Goal: Task Accomplishment & Management: Use online tool/utility

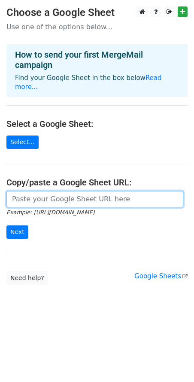
click at [93, 191] on input "url" at bounding box center [94, 199] width 177 height 16
paste input "https://docs.google.com/spreadsheets/d/1SFymRQtPVydHUavuuWcIK6e9K6jwtI1u/edit?g…"
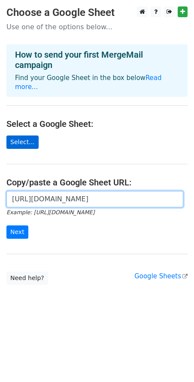
type input "https://docs.google.com/spreadsheets/d/1SFymRQtPVydHUavuuWcIK6e9K6jwtI1u/edit?g…"
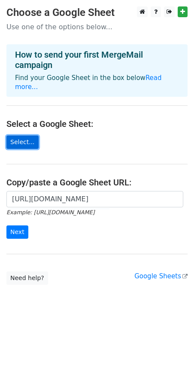
click at [20, 135] on link "Select..." at bounding box center [22, 141] width 32 height 13
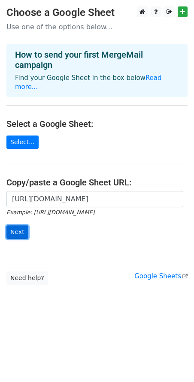
click at [22, 227] on input "Next" at bounding box center [17, 231] width 22 height 13
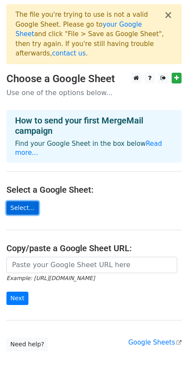
click at [28, 201] on link "Select..." at bounding box center [22, 207] width 32 height 13
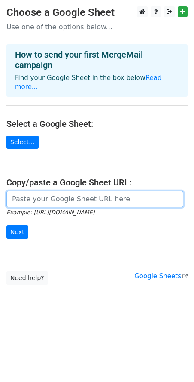
click at [87, 192] on input "url" at bounding box center [94, 199] width 177 height 16
paste input "[URL][DOMAIN_NAME]"
type input "[URL][DOMAIN_NAME]"
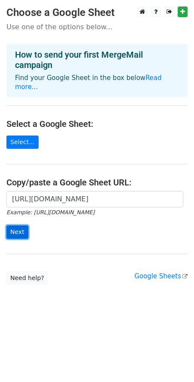
click at [21, 225] on input "Next" at bounding box center [17, 231] width 22 height 13
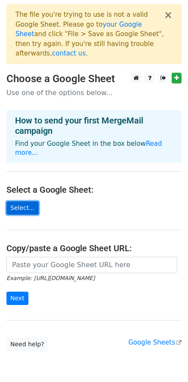
click at [26, 201] on link "Select..." at bounding box center [22, 207] width 32 height 13
click at [28, 201] on link "Select..." at bounding box center [22, 207] width 32 height 13
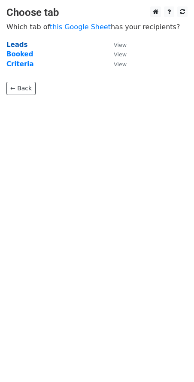
click at [13, 46] on strong "Leads" at bounding box center [16, 45] width 21 height 8
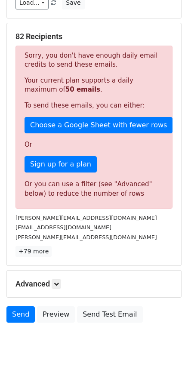
scroll to position [154, 0]
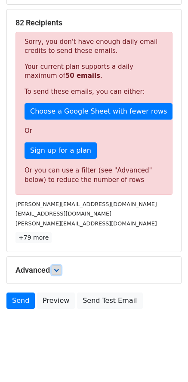
click at [57, 271] on icon at bounding box center [56, 269] width 5 height 5
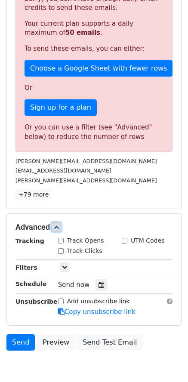
scroll to position [239, 0]
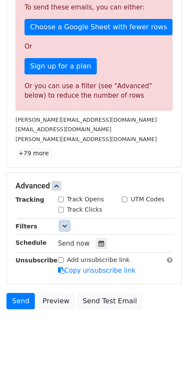
click at [64, 227] on icon at bounding box center [64, 225] width 5 height 5
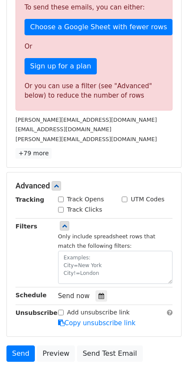
click at [61, 197] on input "Track Opens" at bounding box center [61, 200] width 6 height 6
checkbox input "true"
click at [62, 207] on input "Track Clicks" at bounding box center [61, 210] width 6 height 6
checkbox input "true"
click at [129, 197] on div "UTM Codes" at bounding box center [143, 199] width 43 height 9
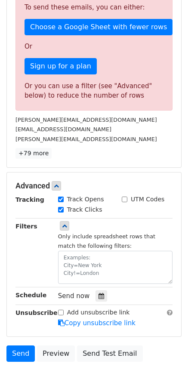
click at [124, 200] on input "UTM Codes" at bounding box center [125, 200] width 6 height 6
click at [126, 199] on input "UTM Codes" at bounding box center [125, 200] width 6 height 6
checkbox input "false"
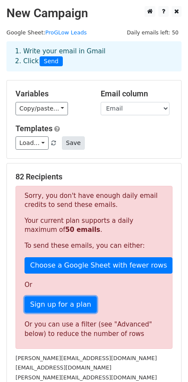
scroll to position [0, 0]
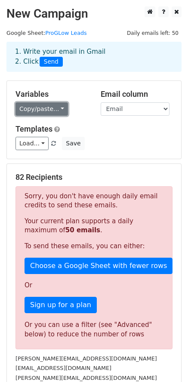
click at [55, 108] on link "Copy/paste..." at bounding box center [41, 108] width 52 height 13
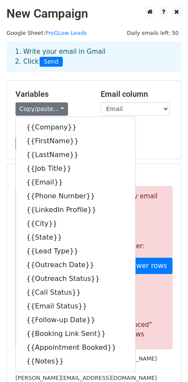
click at [167, 148] on div "Load... No templates saved Save" at bounding box center [94, 143] width 170 height 13
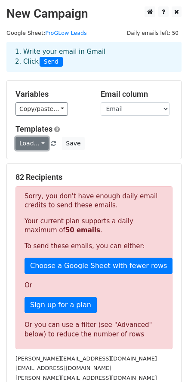
click at [40, 141] on link "Load..." at bounding box center [31, 143] width 33 height 13
click at [35, 158] on h6 "No templates saved" at bounding box center [56, 163] width 80 height 14
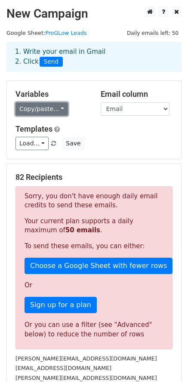
click at [60, 111] on link "Copy/paste..." at bounding box center [41, 108] width 52 height 13
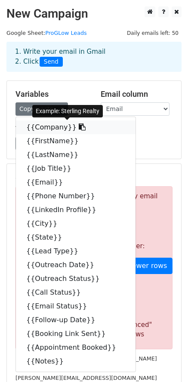
click at [50, 127] on link "{{Company}}" at bounding box center [76, 127] width 120 height 14
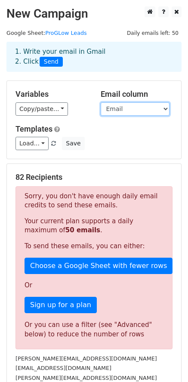
click at [153, 108] on select "Company FirstName LastName Job Title Email Phone Number LinkedIn Profile City S…" at bounding box center [135, 108] width 69 height 13
click at [101, 102] on select "Company FirstName LastName Job Title Email Phone Number LinkedIn Profile City S…" at bounding box center [135, 108] width 69 height 13
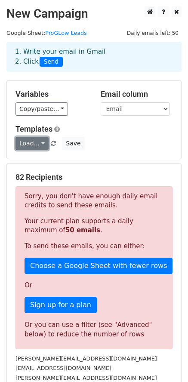
click at [34, 140] on link "Load..." at bounding box center [31, 143] width 33 height 13
click at [40, 155] on div "No templates saved" at bounding box center [55, 163] width 81 height 22
click at [138, 132] on h5 "Templates" at bounding box center [93, 128] width 157 height 9
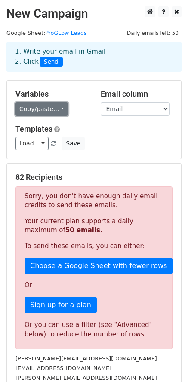
click at [57, 111] on link "Copy/paste..." at bounding box center [41, 108] width 52 height 13
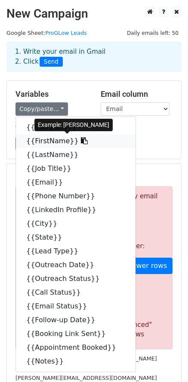
click at [57, 144] on link "{{FirstName}}" at bounding box center [76, 141] width 120 height 14
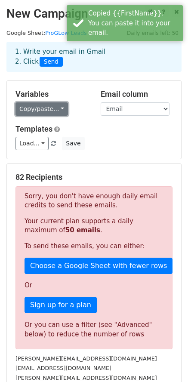
click at [57, 110] on link "Copy/paste..." at bounding box center [41, 108] width 52 height 13
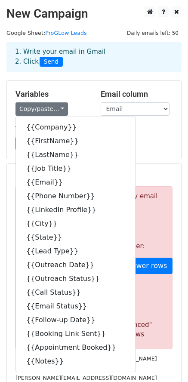
click at [133, 143] on div "Load... No templates saved Save" at bounding box center [94, 143] width 170 height 13
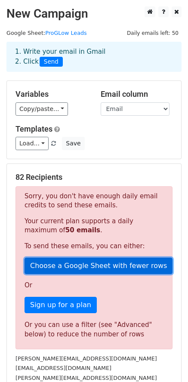
click at [69, 268] on link "Choose a Google Sheet with fewer rows" at bounding box center [99, 266] width 148 height 16
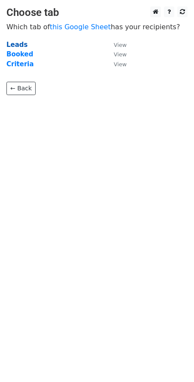
click at [7, 44] on strong "Leads" at bounding box center [16, 45] width 21 height 8
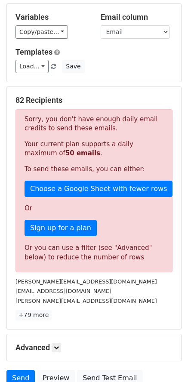
scroll to position [86, 0]
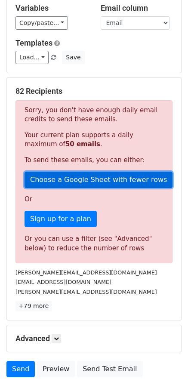
click at [111, 180] on link "Choose a Google Sheet with fewer rows" at bounding box center [99, 180] width 148 height 16
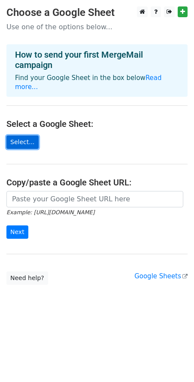
click at [13, 135] on link "Select..." at bounding box center [22, 141] width 32 height 13
click at [18, 136] on link "Select..." at bounding box center [22, 141] width 32 height 13
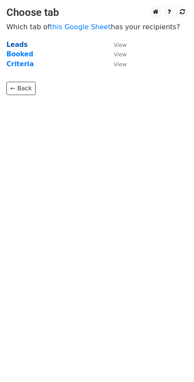
click at [19, 44] on strong "Leads" at bounding box center [16, 45] width 21 height 8
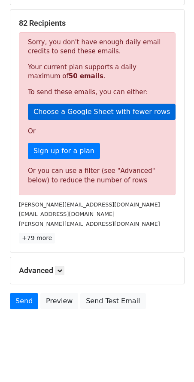
scroll to position [154, 0]
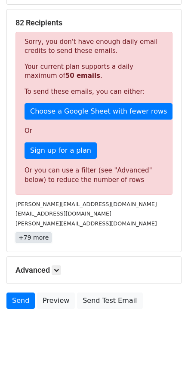
click at [36, 239] on link "+79 more" at bounding box center [33, 237] width 36 height 11
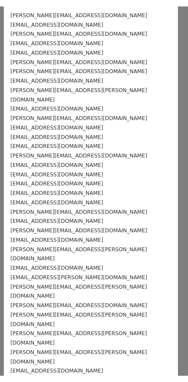
scroll to position [0, 0]
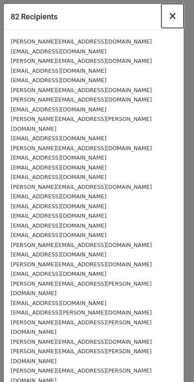
click at [169, 18] on span "×" at bounding box center [173, 16] width 9 height 12
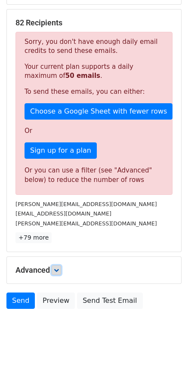
click at [57, 269] on icon at bounding box center [56, 269] width 5 height 5
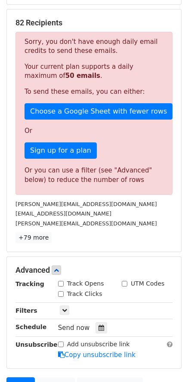
click at [72, 282] on label "Track Opens" at bounding box center [85, 283] width 37 height 9
click at [64, 282] on input "Track Opens" at bounding box center [61, 284] width 6 height 6
checkbox input "true"
click at [62, 294] on input "Track Clicks" at bounding box center [61, 294] width 6 height 6
checkbox input "true"
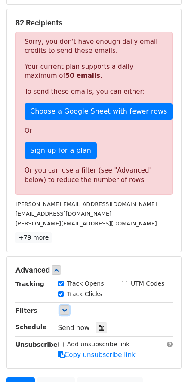
click at [65, 310] on icon at bounding box center [64, 309] width 5 height 5
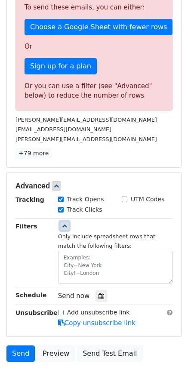
scroll to position [240, 0]
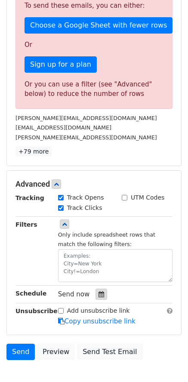
click at [102, 296] on div at bounding box center [101, 294] width 12 height 11
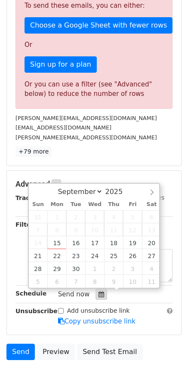
click at [101, 296] on div at bounding box center [101, 294] width 12 height 11
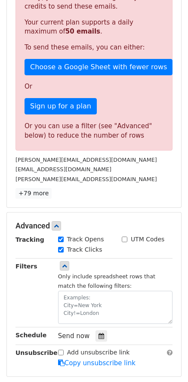
scroll to position [197, 0]
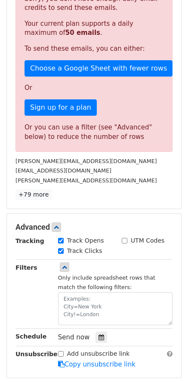
click at [125, 239] on input "UTM Codes" at bounding box center [125, 241] width 6 height 6
checkbox input "true"
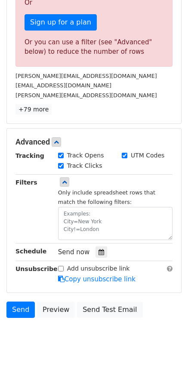
scroll to position [283, 0]
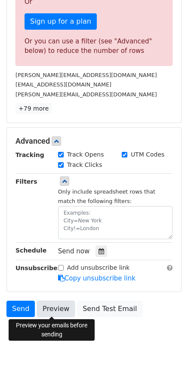
click at [62, 303] on link "Preview" at bounding box center [56, 309] width 38 height 16
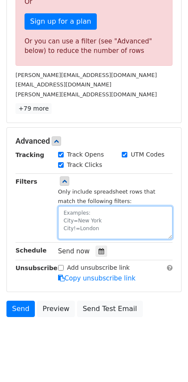
click at [88, 223] on textarea at bounding box center [115, 222] width 114 height 33
paste textarea "Outreach Date"
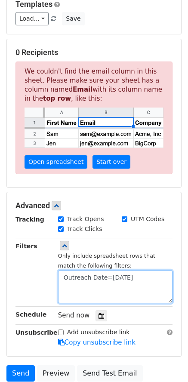
scroll to position [111, 0]
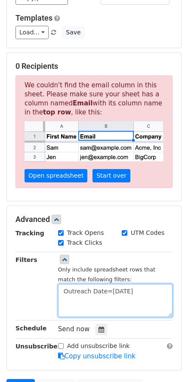
type textarea "Outreach Date=9/15/25"
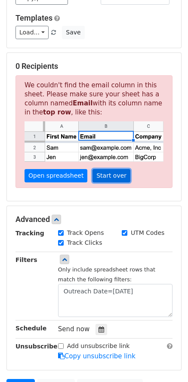
click at [102, 172] on link "Start over" at bounding box center [111, 175] width 38 height 13
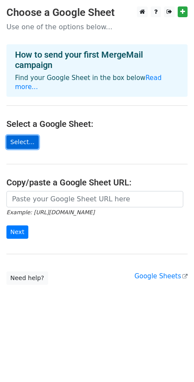
click at [24, 138] on link "Select..." at bounding box center [22, 141] width 32 height 13
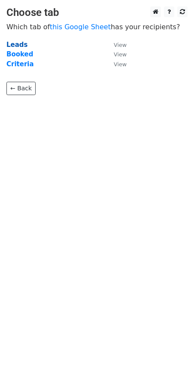
click at [14, 43] on strong "Leads" at bounding box center [16, 45] width 21 height 8
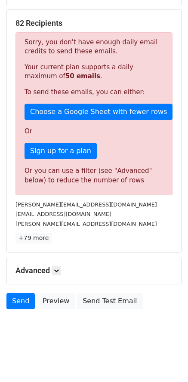
scroll to position [154, 0]
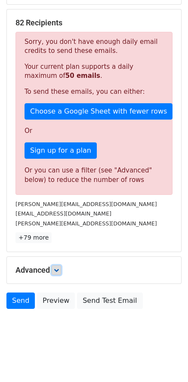
click at [58, 270] on icon at bounding box center [56, 269] width 5 height 5
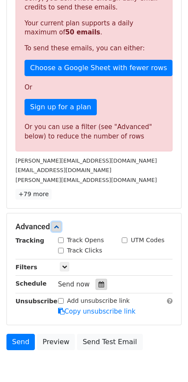
scroll to position [239, 0]
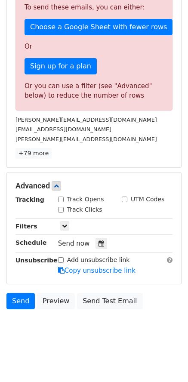
click at [86, 199] on label "Track Opens" at bounding box center [85, 199] width 37 height 9
click at [64, 199] on input "Track Opens" at bounding box center [61, 200] width 6 height 6
checkbox input "true"
click at [75, 209] on label "Track Clicks" at bounding box center [84, 209] width 35 height 9
click at [64, 209] on input "Track Clicks" at bounding box center [61, 210] width 6 height 6
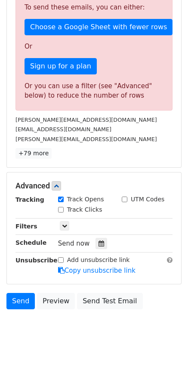
checkbox input "true"
click at [64, 225] on icon at bounding box center [64, 225] width 5 height 5
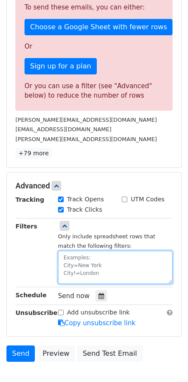
click at [82, 264] on textarea at bounding box center [115, 267] width 114 height 33
paste textarea "Outreach Date"
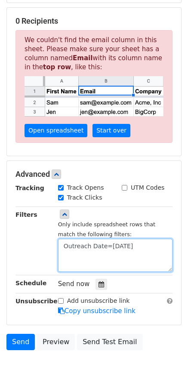
scroll to position [154, 0]
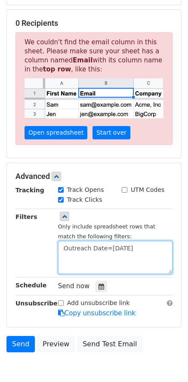
type textarea "Outreach Date=[DATE]"
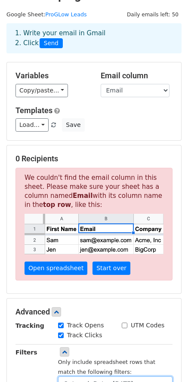
scroll to position [43, 0]
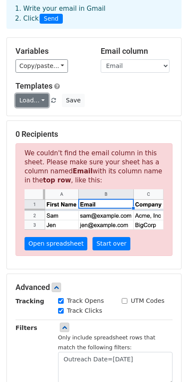
click at [25, 101] on link "Load..." at bounding box center [31, 100] width 33 height 13
click at [40, 103] on link "Load..." at bounding box center [31, 100] width 33 height 13
click at [40, 97] on link "Load..." at bounding box center [31, 100] width 33 height 13
click at [48, 94] on div "Load... No templates saved Save" at bounding box center [94, 100] width 170 height 13
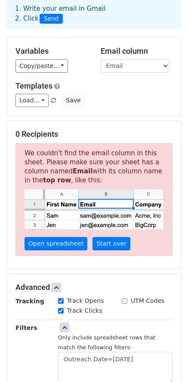
click at [54, 102] on span "Load... No templates saved" at bounding box center [38, 100] width 46 height 8
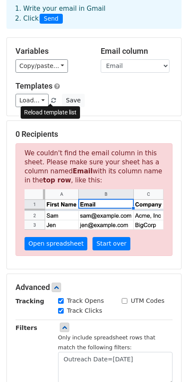
click at [51, 102] on span at bounding box center [53, 101] width 5 height 6
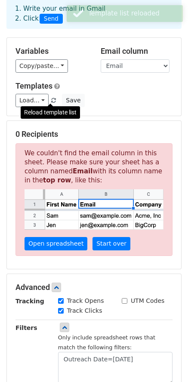
click at [51, 101] on span at bounding box center [53, 101] width 5 height 6
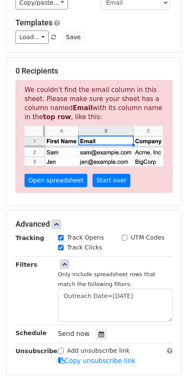
scroll to position [129, 0]
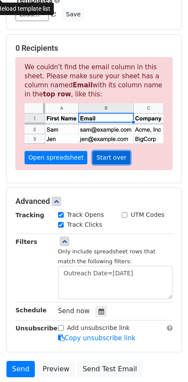
click at [92, 160] on link "Start over" at bounding box center [111, 157] width 38 height 13
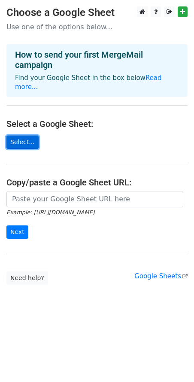
click at [21, 135] on link "Select..." at bounding box center [22, 141] width 32 height 13
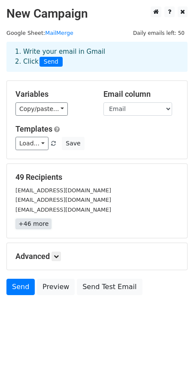
click at [29, 227] on link "+46 more" at bounding box center [33, 223] width 36 height 11
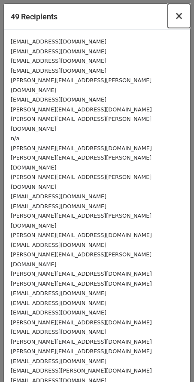
click at [175, 17] on span "×" at bounding box center [179, 16] width 9 height 12
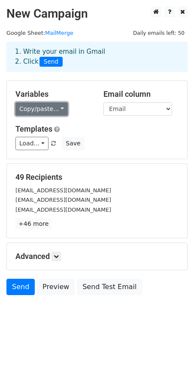
click at [53, 108] on link "Copy/paste..." at bounding box center [41, 108] width 52 height 13
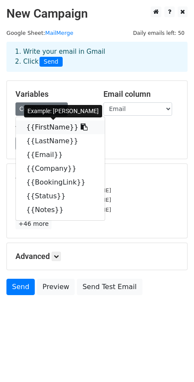
click at [81, 128] on icon at bounding box center [84, 126] width 7 height 7
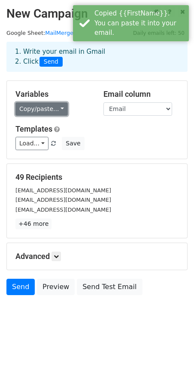
click at [58, 112] on link "Copy/paste..." at bounding box center [41, 108] width 52 height 13
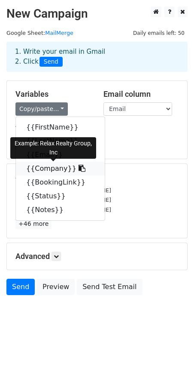
click at [79, 169] on icon at bounding box center [82, 168] width 7 height 7
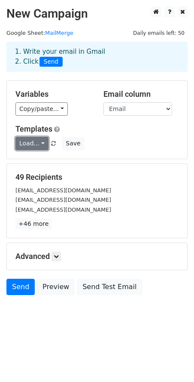
click at [36, 145] on link "Load..." at bounding box center [31, 143] width 33 height 13
click at [116, 132] on h5 "Templates" at bounding box center [96, 128] width 163 height 9
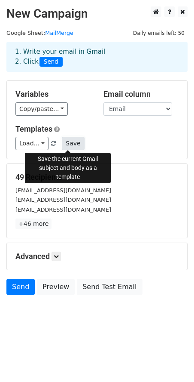
click at [68, 144] on button "Save" at bounding box center [73, 143] width 22 height 13
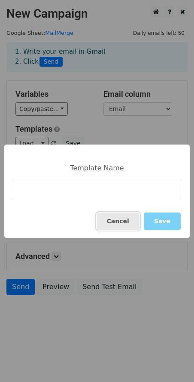
click at [114, 220] on button "Cancel" at bounding box center [118, 221] width 43 height 18
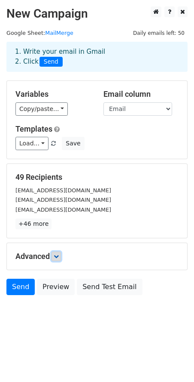
click at [59, 252] on link at bounding box center [56, 256] width 9 height 9
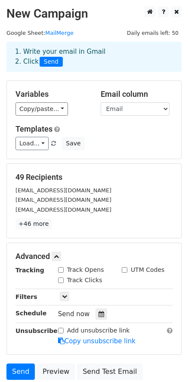
click at [64, 272] on div "Track Opens" at bounding box center [81, 269] width 46 height 9
click at [63, 273] on input "Track Opens" at bounding box center [61, 270] width 6 height 6
checkbox input "true"
click at [61, 277] on input "Track Clicks" at bounding box center [61, 280] width 6 height 6
checkbox input "true"
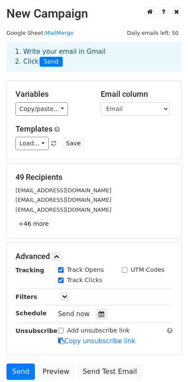
click at [129, 269] on div "UTM Codes" at bounding box center [143, 269] width 43 height 9
click at [124, 270] on input "UTM Codes" at bounding box center [125, 270] width 6 height 6
checkbox input "true"
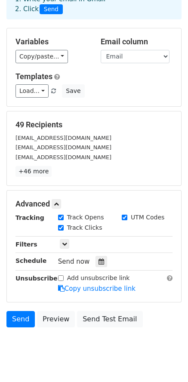
scroll to position [71, 0]
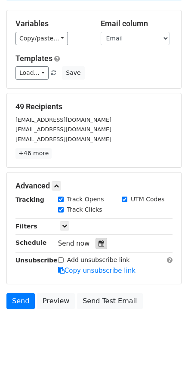
click at [98, 242] on icon at bounding box center [101, 243] width 6 height 6
click at [55, 338] on body "New Campaign Daily emails left: 50 Google Sheet: MailMerge 1. Write your email …" at bounding box center [94, 142] width 188 height 412
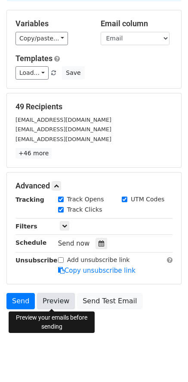
click at [55, 301] on link "Preview" at bounding box center [56, 301] width 38 height 16
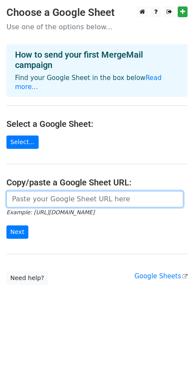
click at [38, 194] on input "url" at bounding box center [94, 199] width 177 height 16
paste input "https://docs.google.com/spreadsheets/d/1nvLdF4_TefDxB3IX_qVJCMCjkY1cwucO5YViXd7…"
type input "https://docs.google.com/spreadsheets/d/1nvLdF4_TefDxB3IX_qVJCMCjkY1cwucO5YViXd7…"
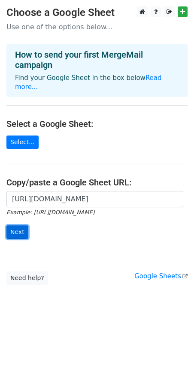
click at [18, 225] on input "Next" at bounding box center [17, 231] width 22 height 13
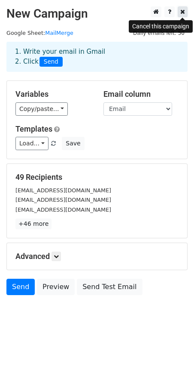
click at [184, 9] on icon at bounding box center [183, 12] width 5 height 6
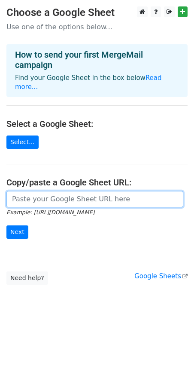
click at [72, 191] on input "url" at bounding box center [94, 199] width 177 height 16
paste input "[URL][DOMAIN_NAME]"
type input "[URL][DOMAIN_NAME]"
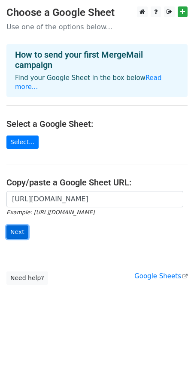
click at [18, 229] on input "Next" at bounding box center [17, 231] width 22 height 13
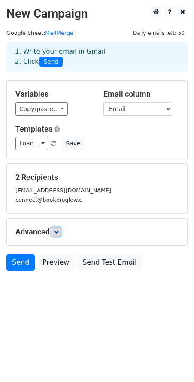
click at [55, 231] on link at bounding box center [56, 231] width 9 height 9
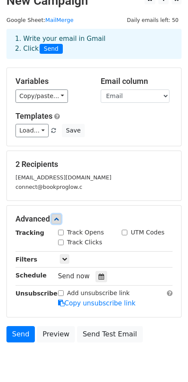
scroll to position [43, 0]
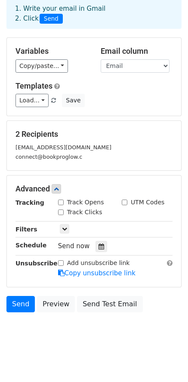
click at [62, 201] on input "Track Opens" at bounding box center [61, 203] width 6 height 6
checkbox input "true"
click at [60, 210] on input "Track Clicks" at bounding box center [61, 212] width 6 height 6
checkbox input "true"
click at [125, 200] on input "UTM Codes" at bounding box center [125, 203] width 6 height 6
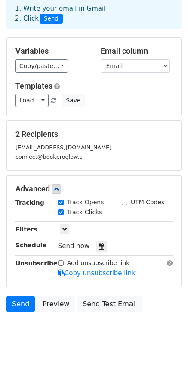
checkbox input "true"
click at [64, 232] on link at bounding box center [64, 228] width 9 height 9
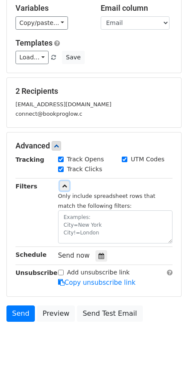
scroll to position [98, 0]
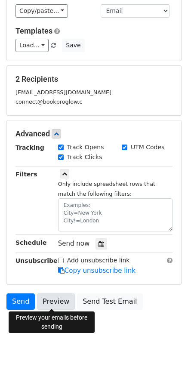
click at [57, 304] on link "Preview" at bounding box center [56, 301] width 38 height 16
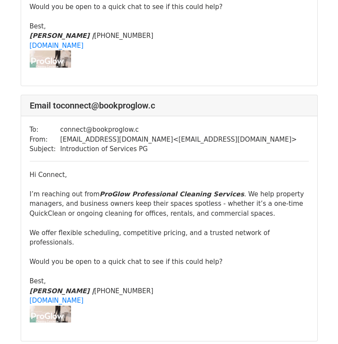
scroll to position [258, 0]
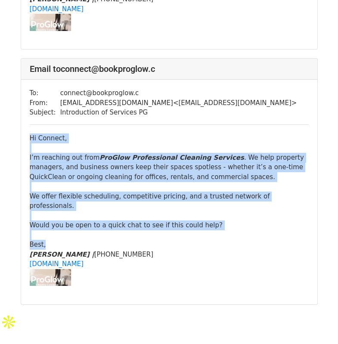
drag, startPoint x: 30, startPoint y: 128, endPoint x: 169, endPoint y: 226, distance: 170.5
click at [169, 226] on div "Hi Connect, I’m reaching out from ProGlow Professional Cleaning Services . We h…" at bounding box center [169, 209] width 279 height 153
copy div "Hi Connect, I’m reaching out from ProGlow Professional Cleaning Services . We h…"
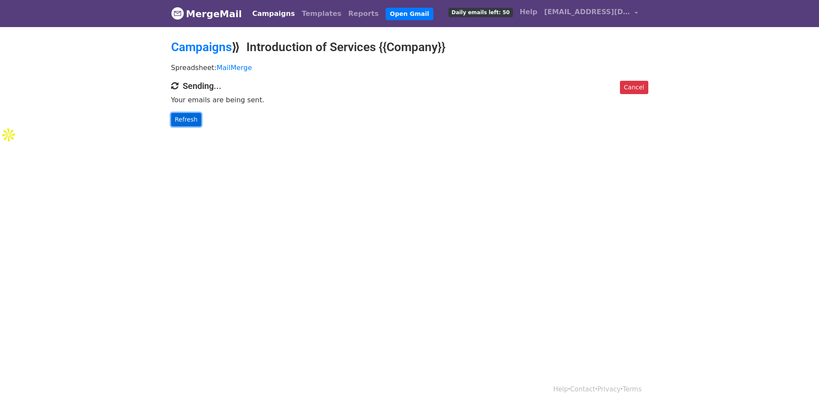
click at [184, 120] on link "Refresh" at bounding box center [186, 119] width 31 height 13
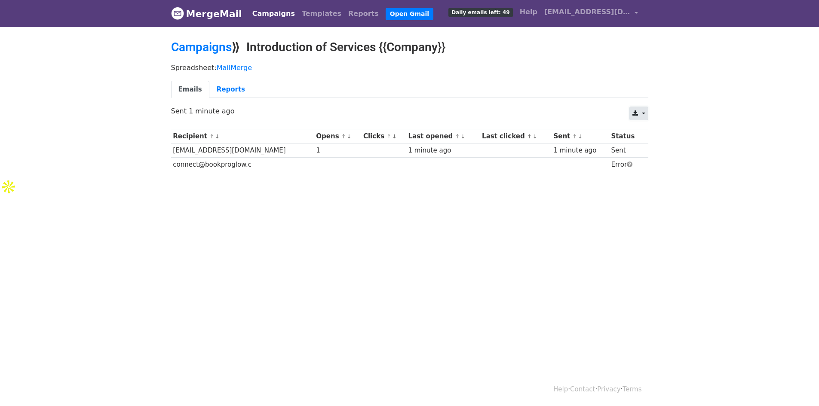
click at [645, 114] on link at bounding box center [638, 114] width 18 height 14
click at [369, 248] on html "MergeMail Campaigns Templates Reports Open Gmail Daily emails left: 49 Help haz…" at bounding box center [409, 203] width 819 height 406
click at [223, 91] on link "Reports" at bounding box center [230, 90] width 43 height 18
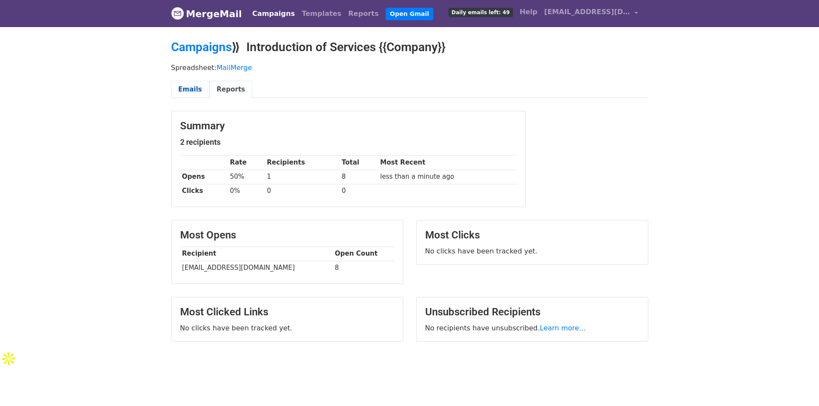
click at [187, 91] on link "Emails" at bounding box center [190, 90] width 38 height 18
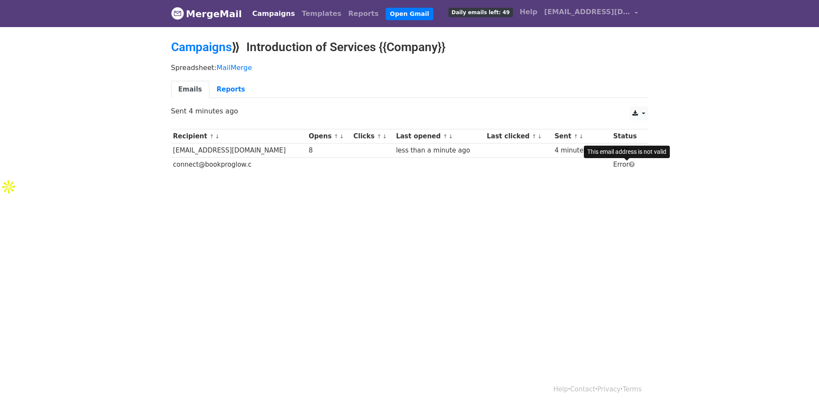
click at [629, 164] on span at bounding box center [632, 164] width 6 height 6
click at [535, 221] on html "MergeMail Campaigns Templates Reports Open Gmail Daily emails left: 49 Help haz…" at bounding box center [409, 203] width 819 height 406
click at [298, 12] on link "Templates" at bounding box center [321, 13] width 46 height 17
click at [232, 87] on link "Reports" at bounding box center [230, 90] width 43 height 18
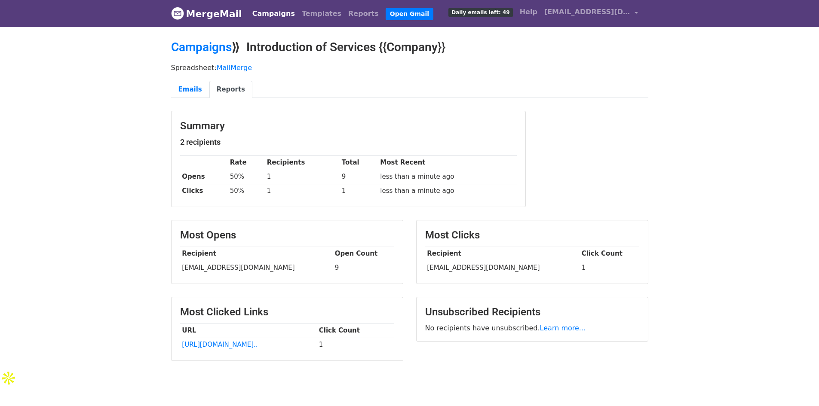
click at [257, 269] on td "mahazzelcamacho@gmail.com" at bounding box center [256, 268] width 153 height 14
click at [632, 144] on div "Summary 2 recipients Rate Recipients Total Most Recent Opens 50% 1 9 less than …" at bounding box center [410, 163] width 490 height 105
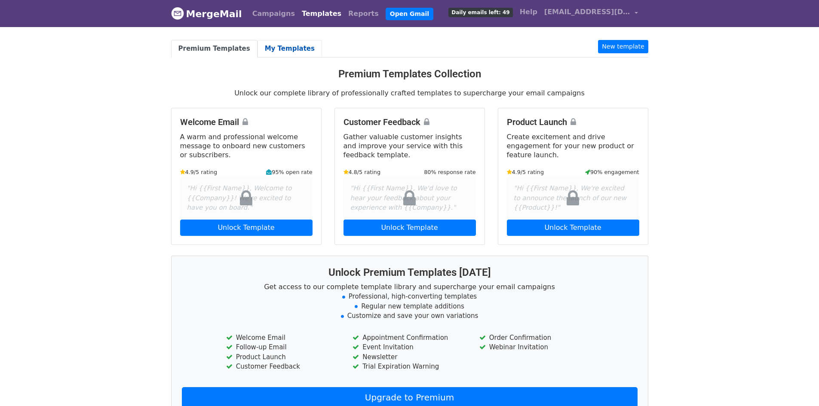
click at [276, 52] on link "My Templates" at bounding box center [290, 49] width 64 height 18
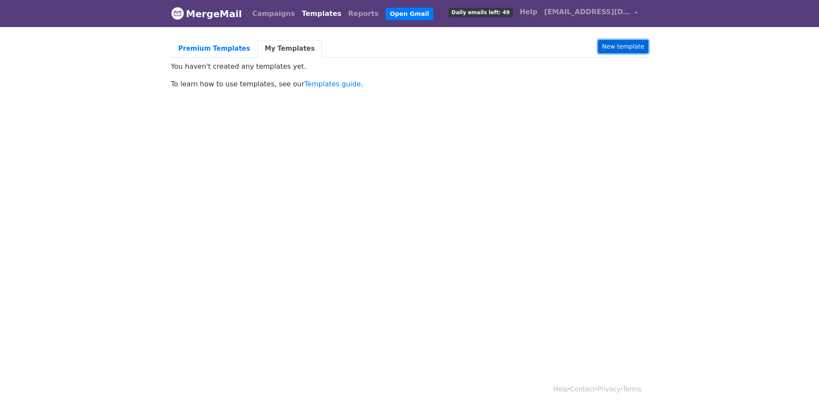
click at [620, 49] on link "New template" at bounding box center [623, 46] width 50 height 13
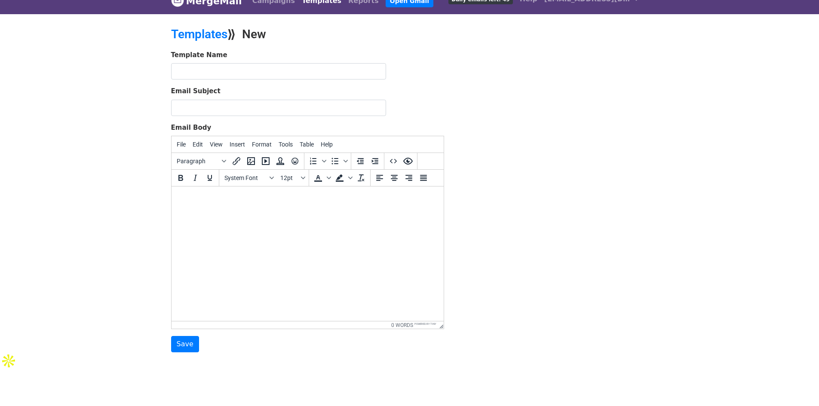
scroll to position [29, 0]
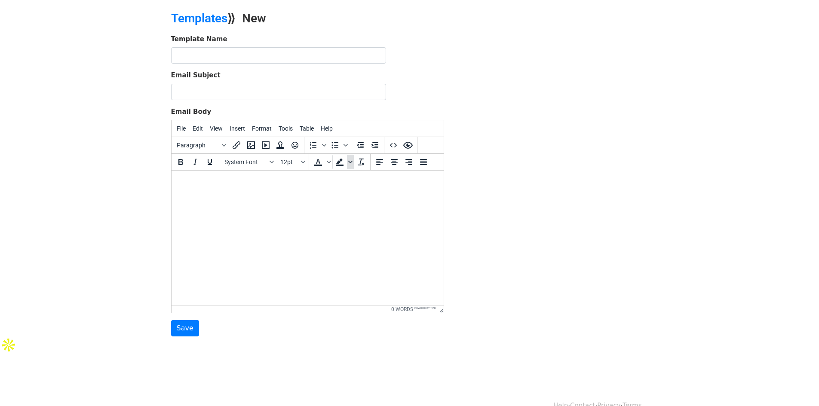
click at [352, 159] on span "Background color" at bounding box center [350, 162] width 7 height 15
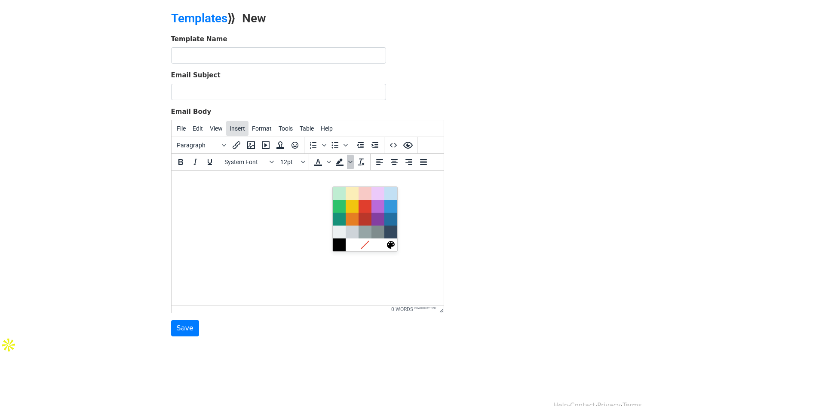
click at [236, 132] on button "Insert" at bounding box center [237, 128] width 22 height 15
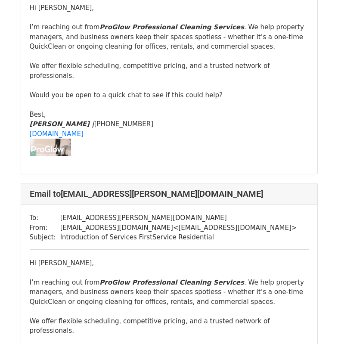
scroll to position [6880, 0]
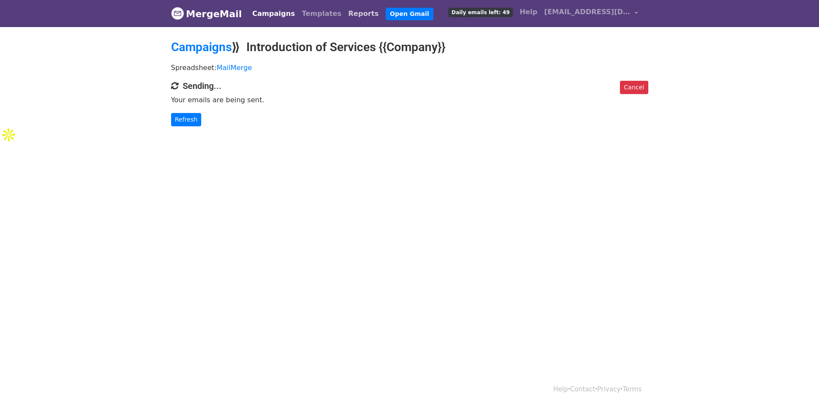
click at [345, 11] on link "Reports" at bounding box center [363, 13] width 37 height 17
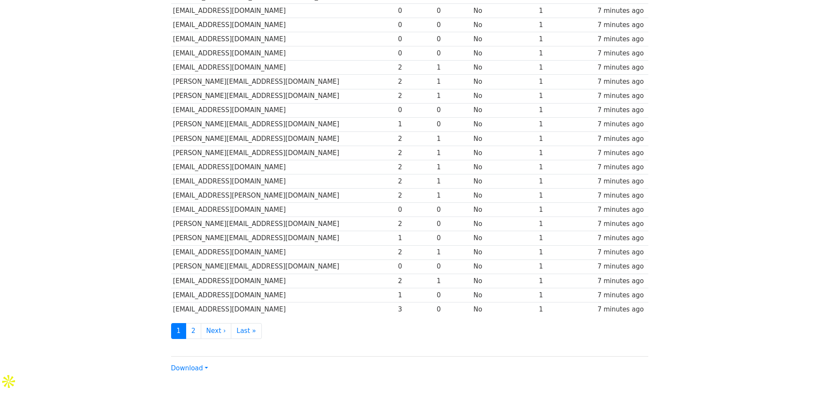
scroll to position [258, 0]
click at [216, 333] on link "Next ›" at bounding box center [216, 331] width 31 height 16
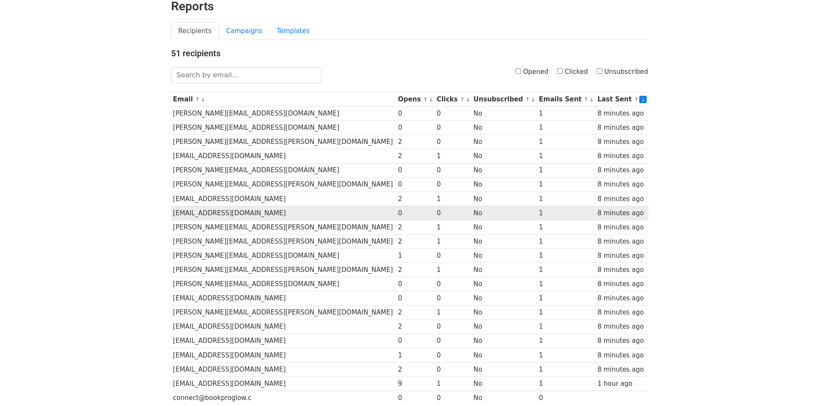
scroll to position [43, 0]
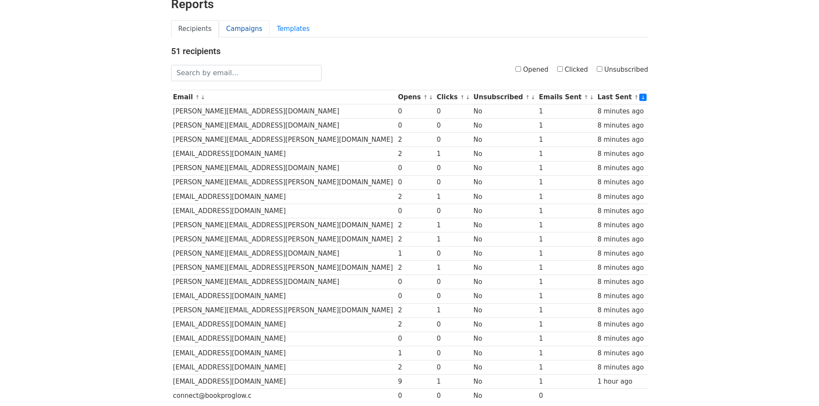
click at [238, 30] on link "Campaigns" at bounding box center [244, 29] width 51 height 18
click at [238, 27] on link "Campaigns" at bounding box center [244, 29] width 51 height 18
click at [521, 71] on input "Opened" at bounding box center [519, 69] width 6 height 6
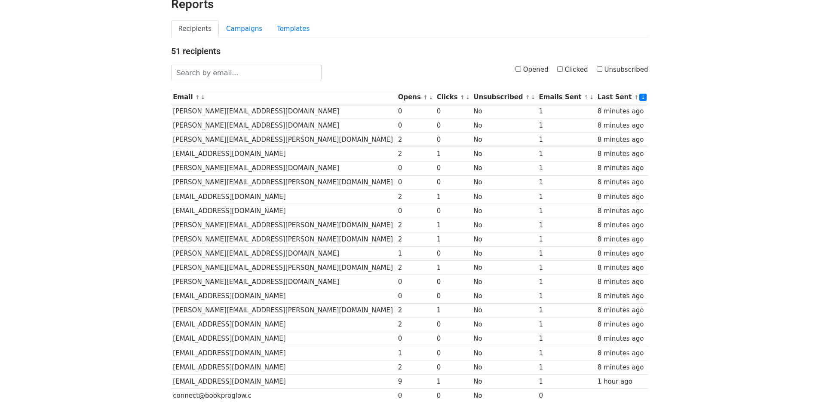
checkbox input "true"
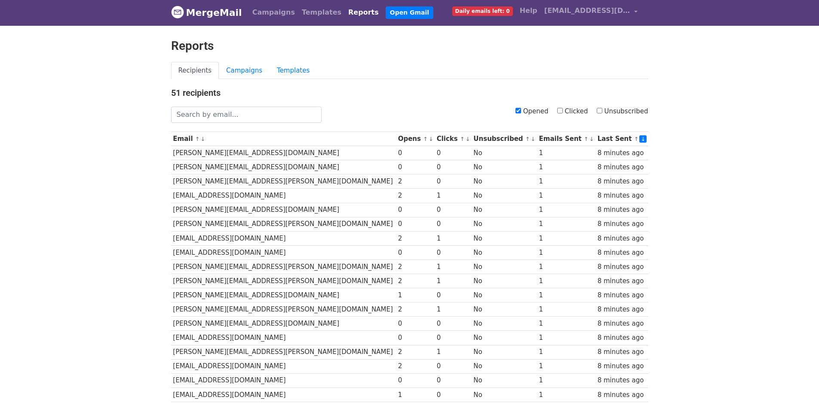
scroll to position [0, 0]
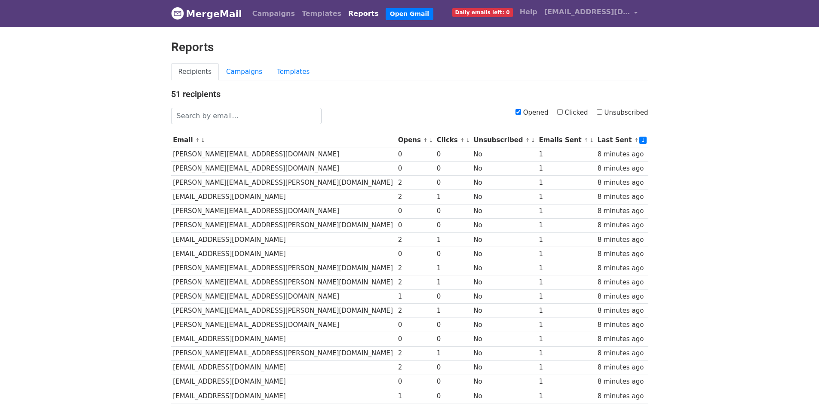
drag, startPoint x: 197, startPoint y: 15, endPoint x: 207, endPoint y: 15, distance: 9.5
click at [197, 15] on link "MergeMail" at bounding box center [206, 14] width 71 height 18
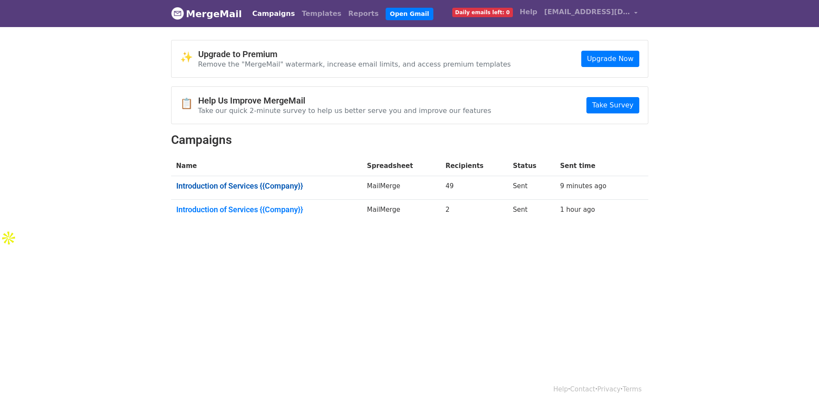
click at [233, 184] on link "Introduction of Services {{Company}}" at bounding box center [266, 185] width 181 height 9
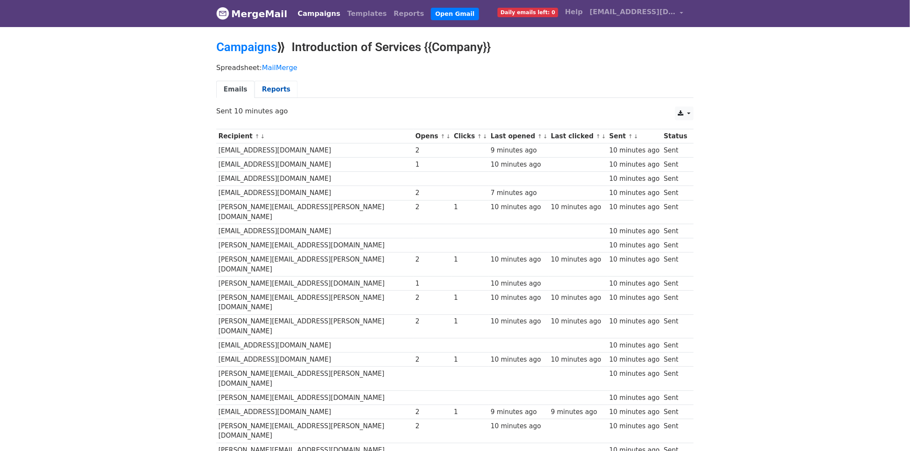
click at [265, 89] on link "Reports" at bounding box center [276, 90] width 43 height 18
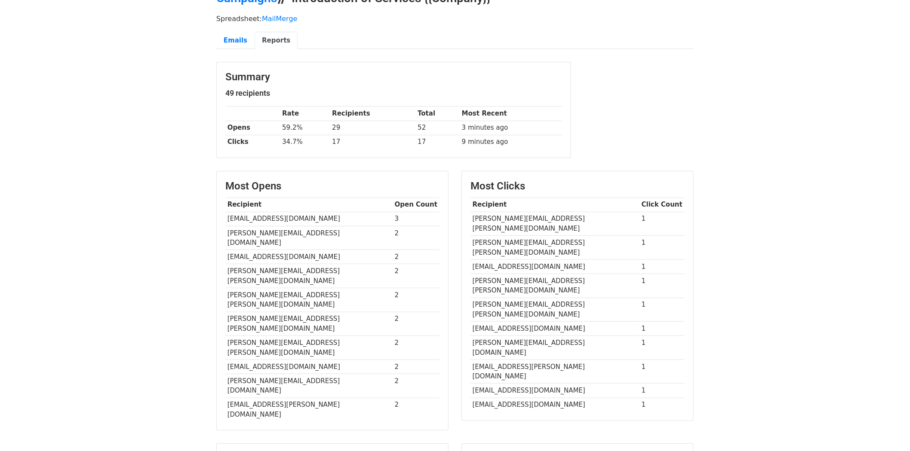
scroll to position [48, 0]
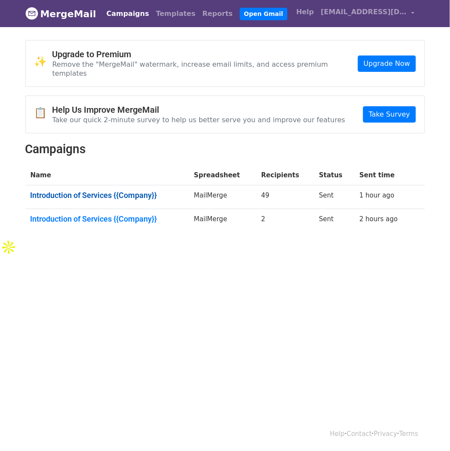
click at [120, 190] on link "Introduction of Services {{Company}}" at bounding box center [108, 194] width 154 height 9
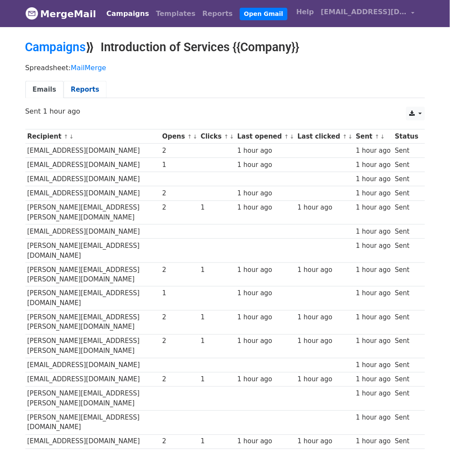
click at [69, 89] on link "Reports" at bounding box center [85, 90] width 43 height 18
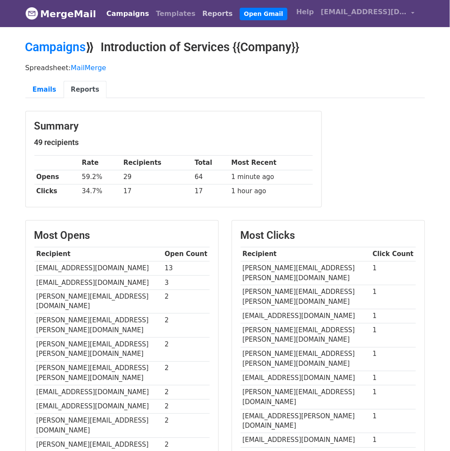
click at [199, 12] on link "Reports" at bounding box center [217, 13] width 37 height 17
click at [42, 90] on link "Emails" at bounding box center [44, 90] width 38 height 18
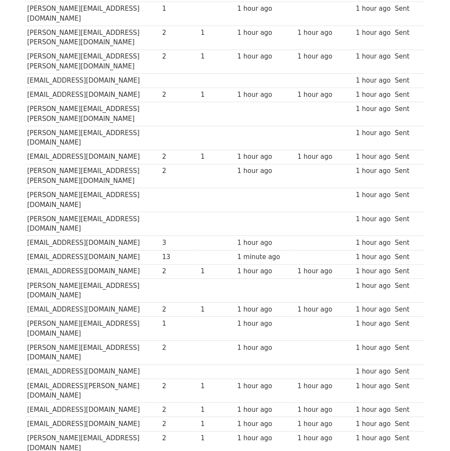
scroll to position [229, 0]
